Goal: Navigation & Orientation: Find specific page/section

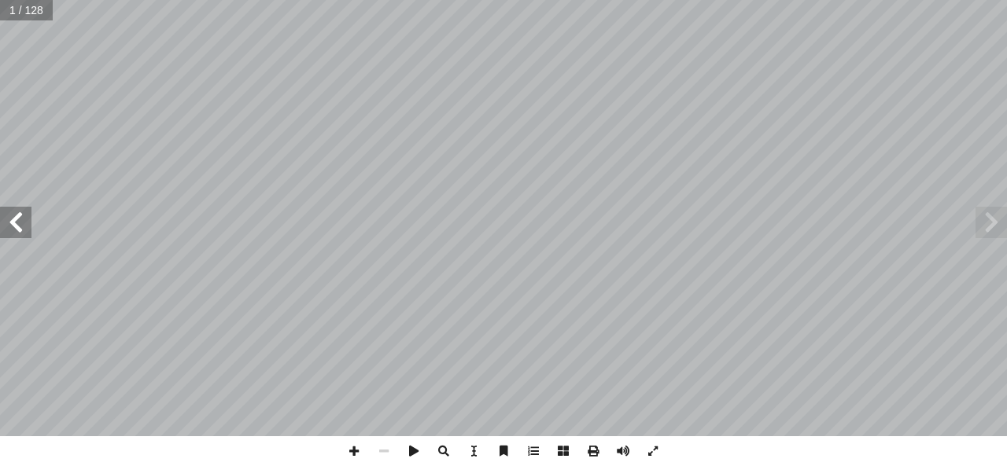
click at [24, 230] on span at bounding box center [15, 222] width 31 height 31
click at [24, 224] on span at bounding box center [15, 222] width 31 height 31
click at [20, 223] on span at bounding box center [15, 222] width 31 height 31
click at [24, 223] on span at bounding box center [15, 222] width 31 height 31
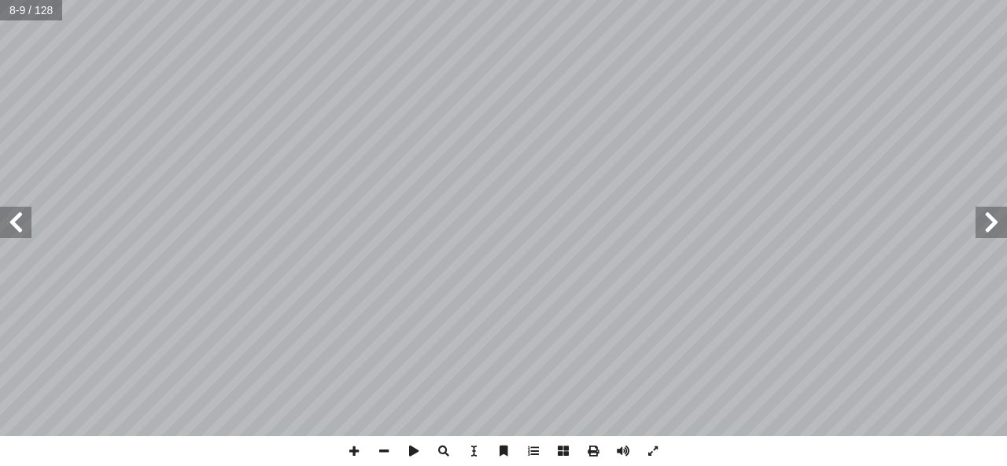
click at [16, 231] on span at bounding box center [15, 222] width 31 height 31
click at [17, 226] on span at bounding box center [15, 222] width 31 height 31
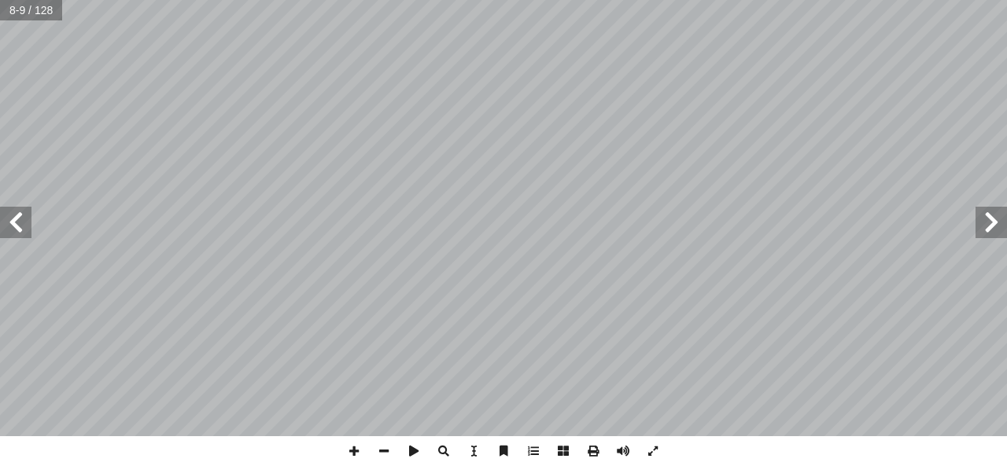
click at [13, 237] on span at bounding box center [15, 222] width 31 height 31
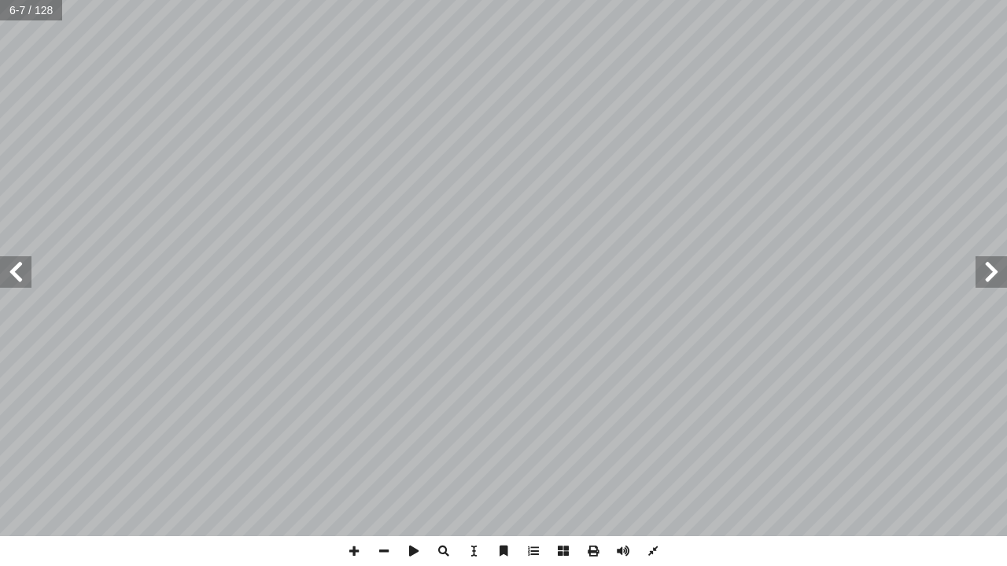
click at [603, 255] on span at bounding box center [653, 552] width 30 height 30
click at [20, 255] on span at bounding box center [15, 271] width 31 height 31
click at [21, 255] on span at bounding box center [15, 271] width 31 height 31
click at [603, 255] on span at bounding box center [653, 552] width 30 height 30
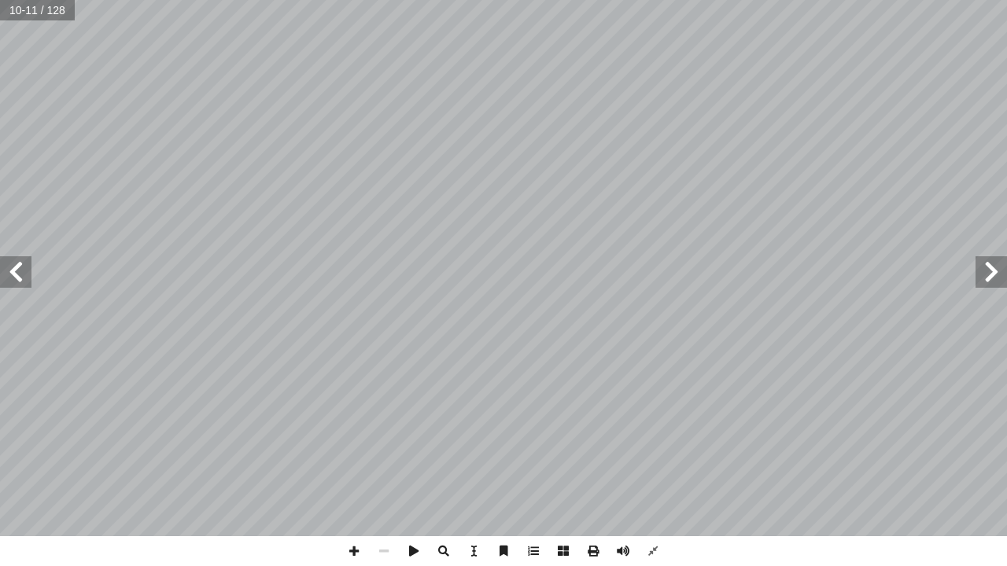
click at [603, 255] on span at bounding box center [653, 552] width 30 height 30
